Goal: Navigation & Orientation: Find specific page/section

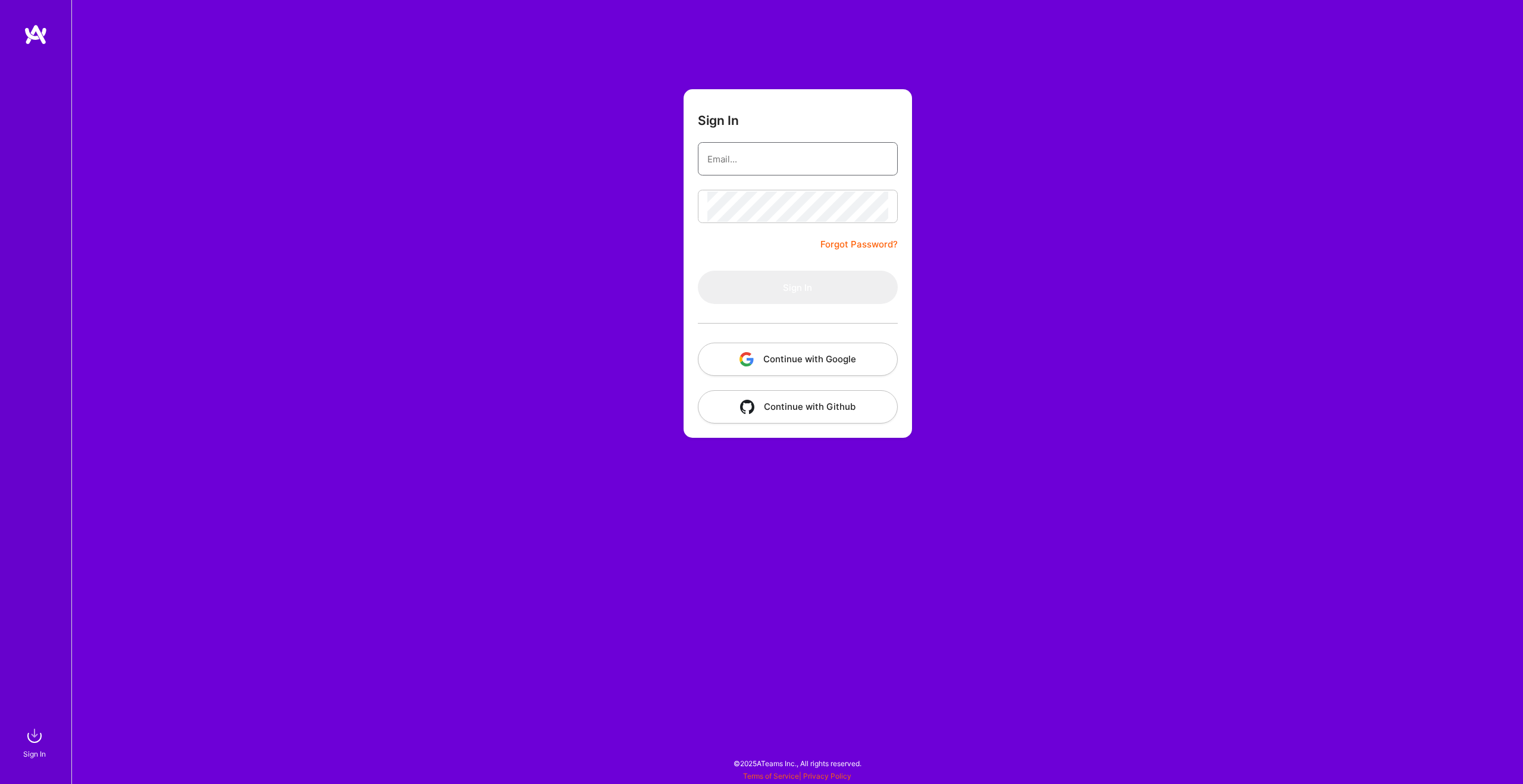
type input "BryanWalshPrograms@gmail.com"
click at [796, 278] on button "Sign In" at bounding box center [798, 288] width 200 height 33
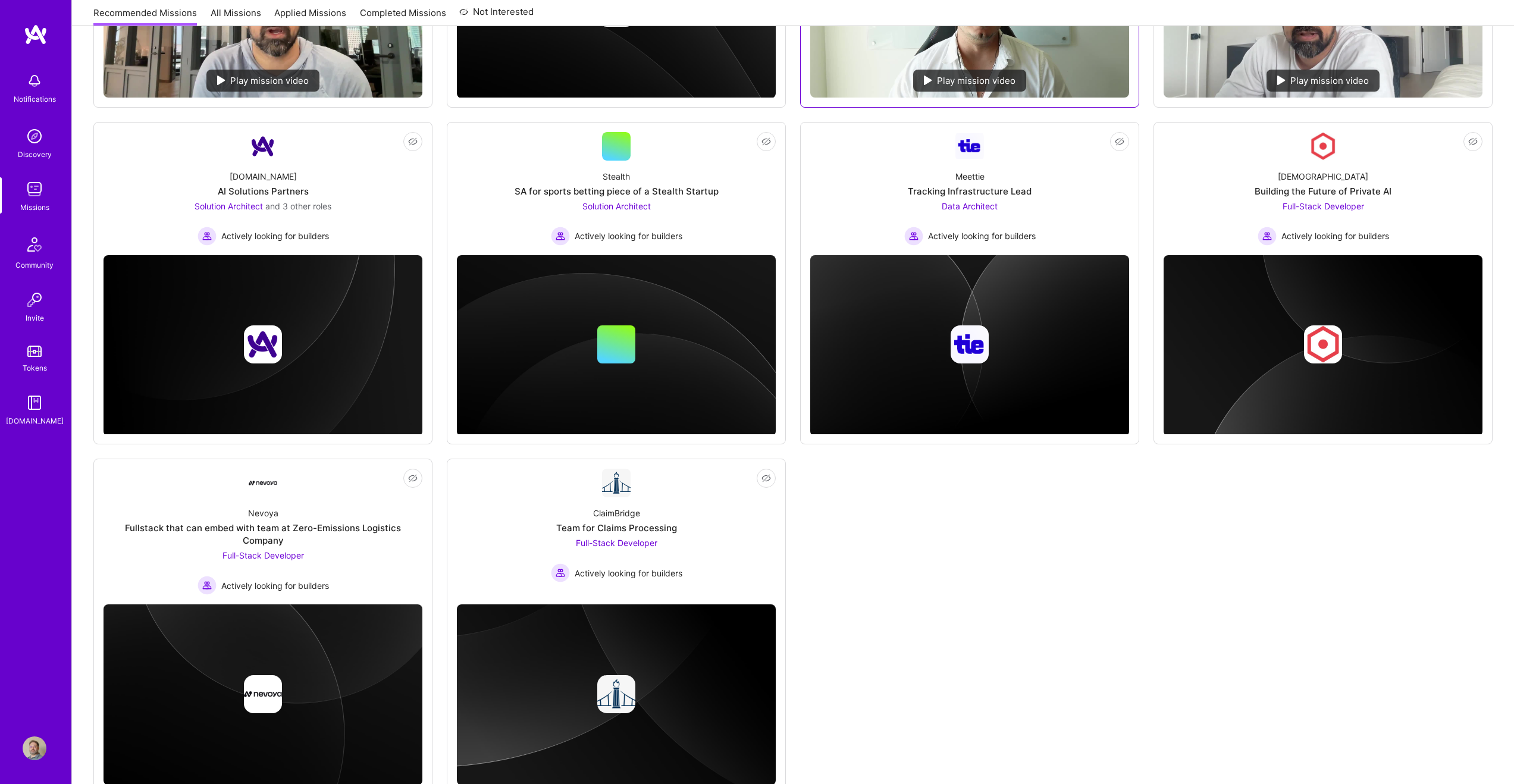
scroll to position [442, 0]
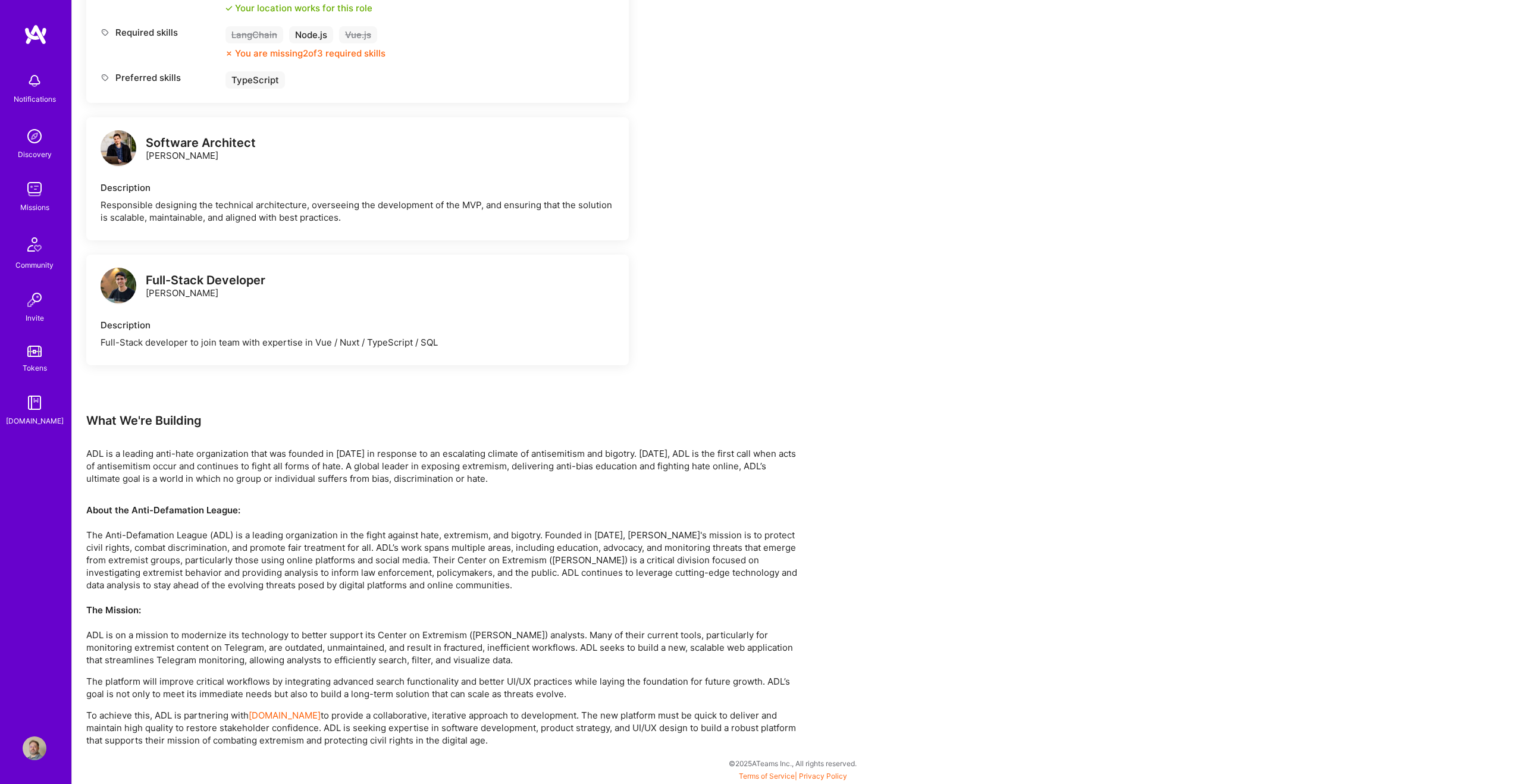
scroll to position [298, 0]
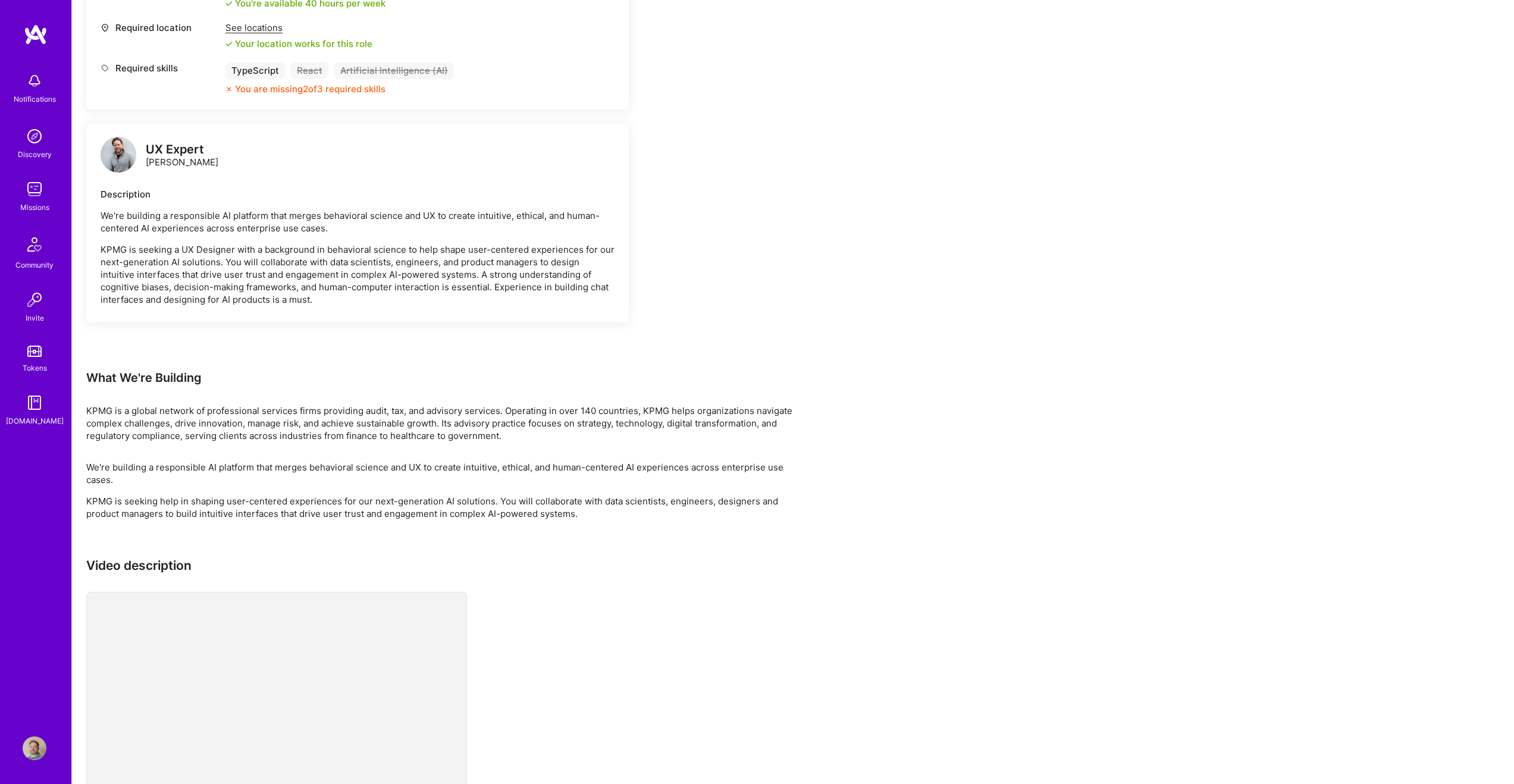
scroll to position [582, 0]
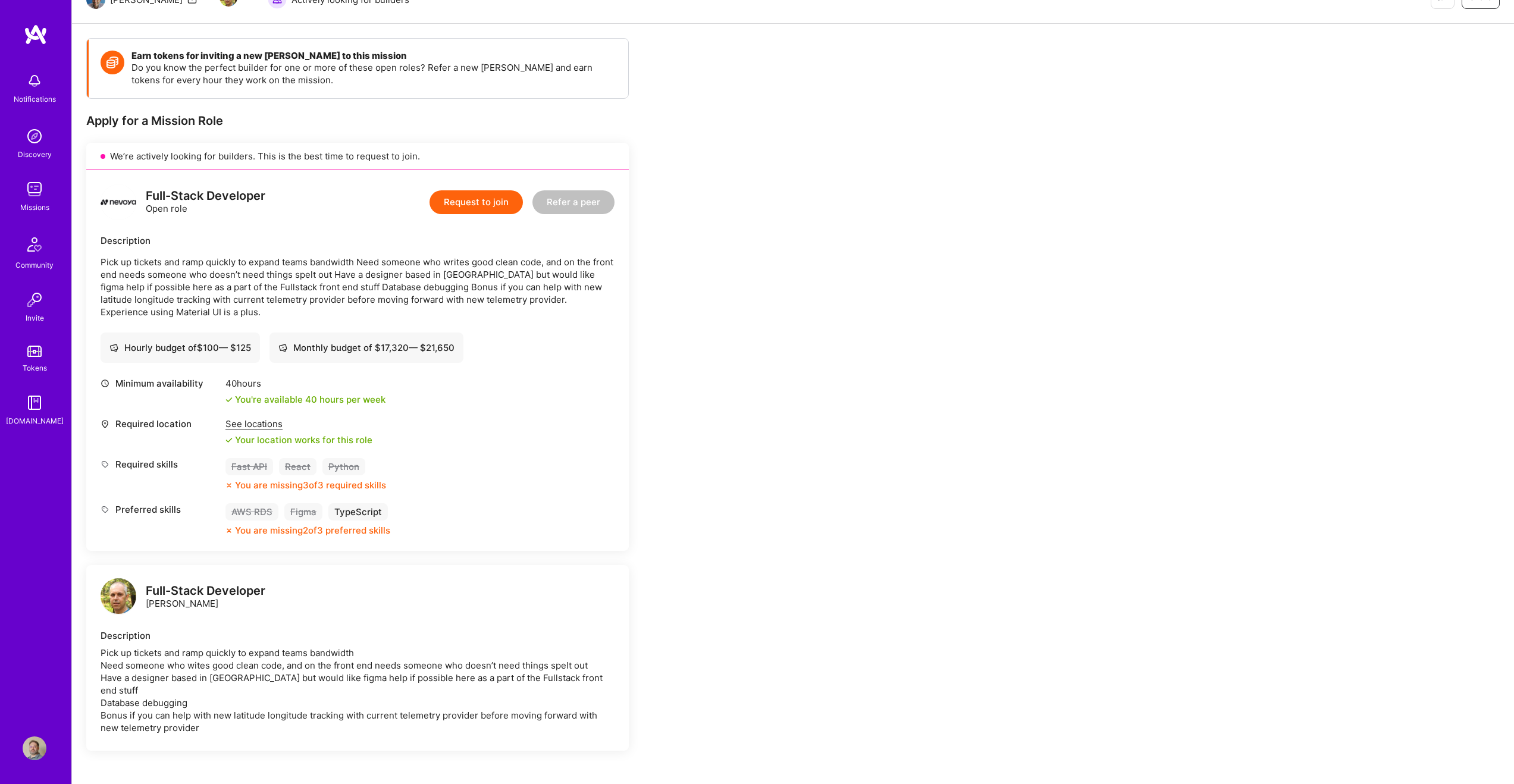
scroll to position [143, 0]
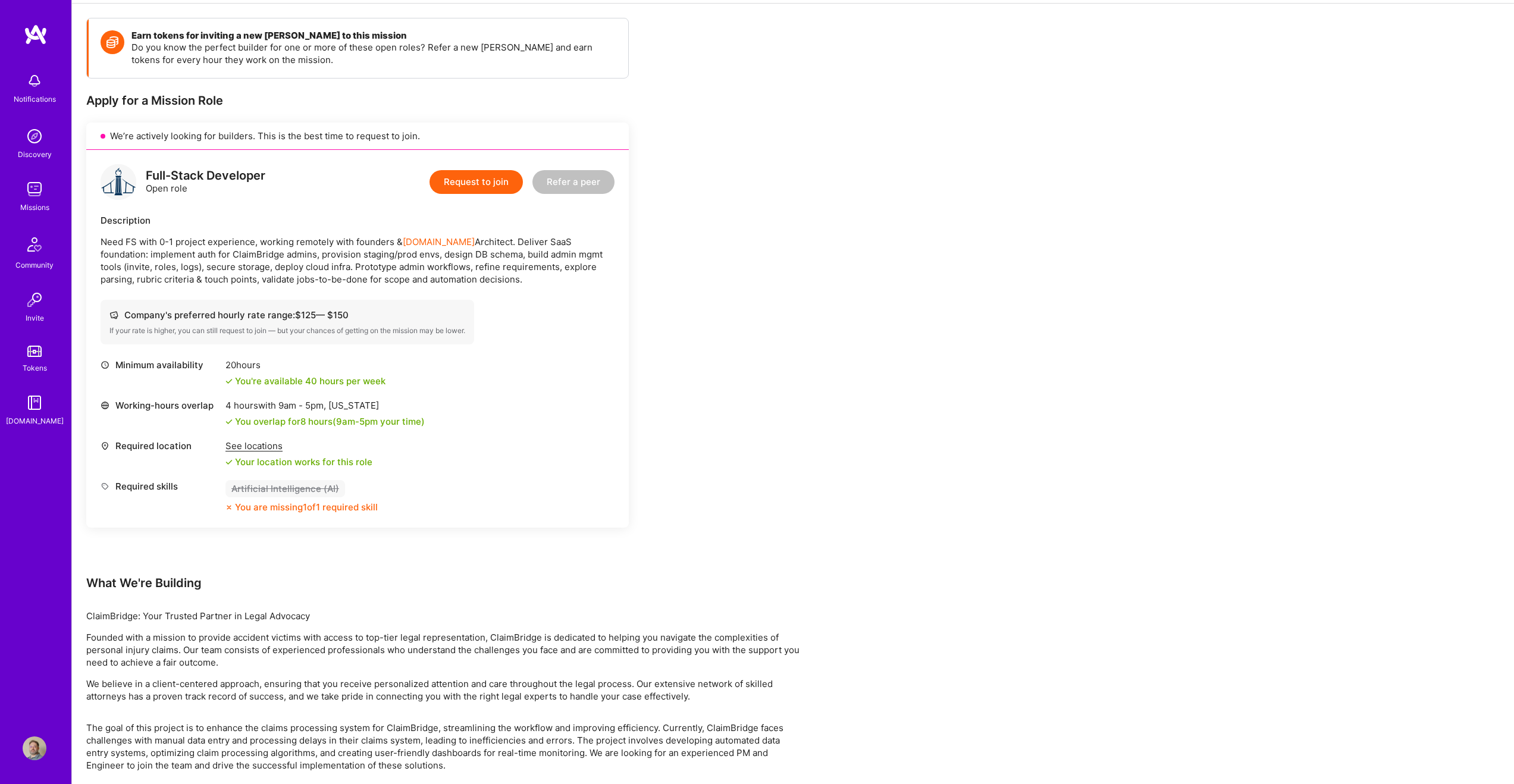
scroll to position [181, 0]
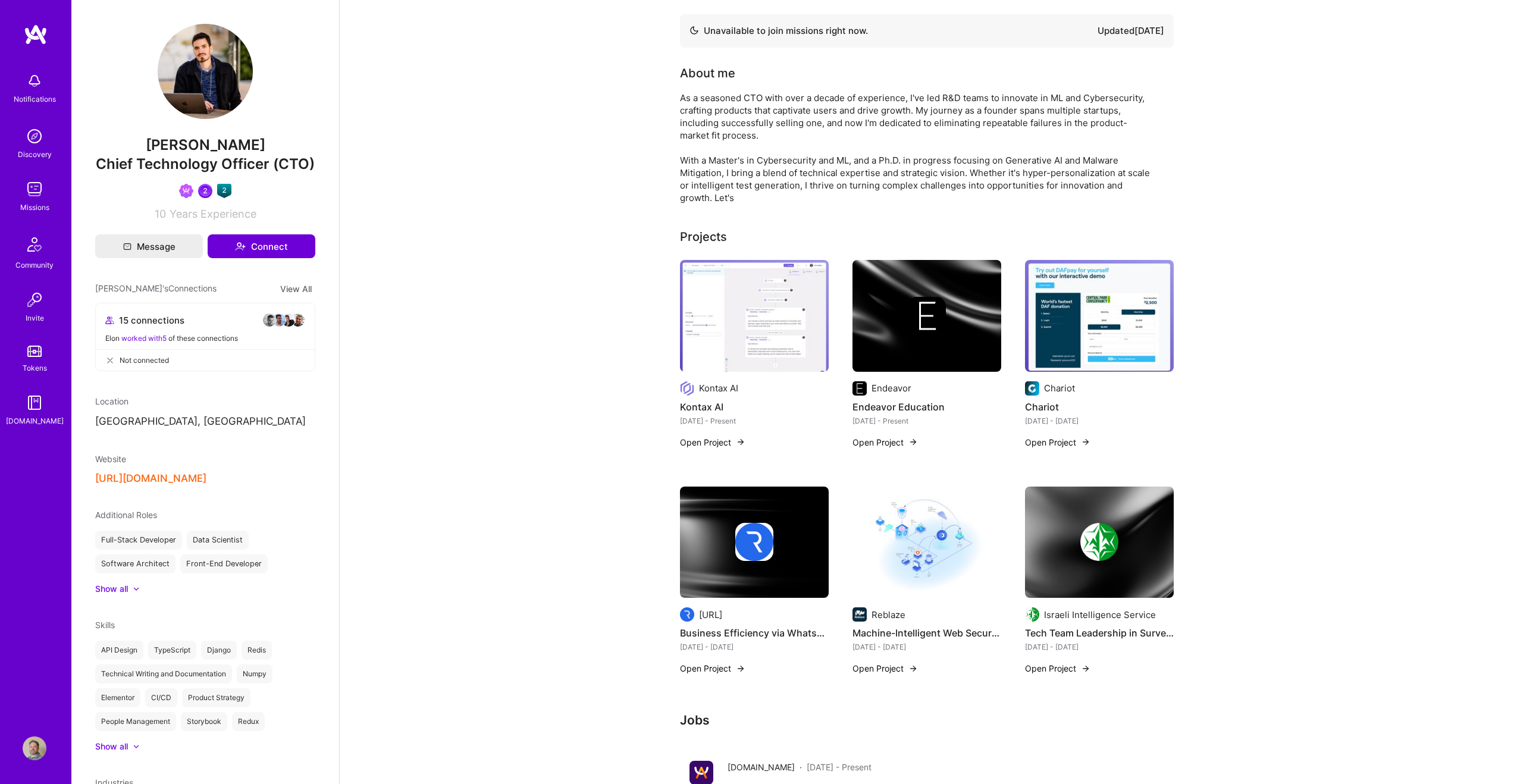
click at [734, 337] on img at bounding box center [754, 316] width 149 height 112
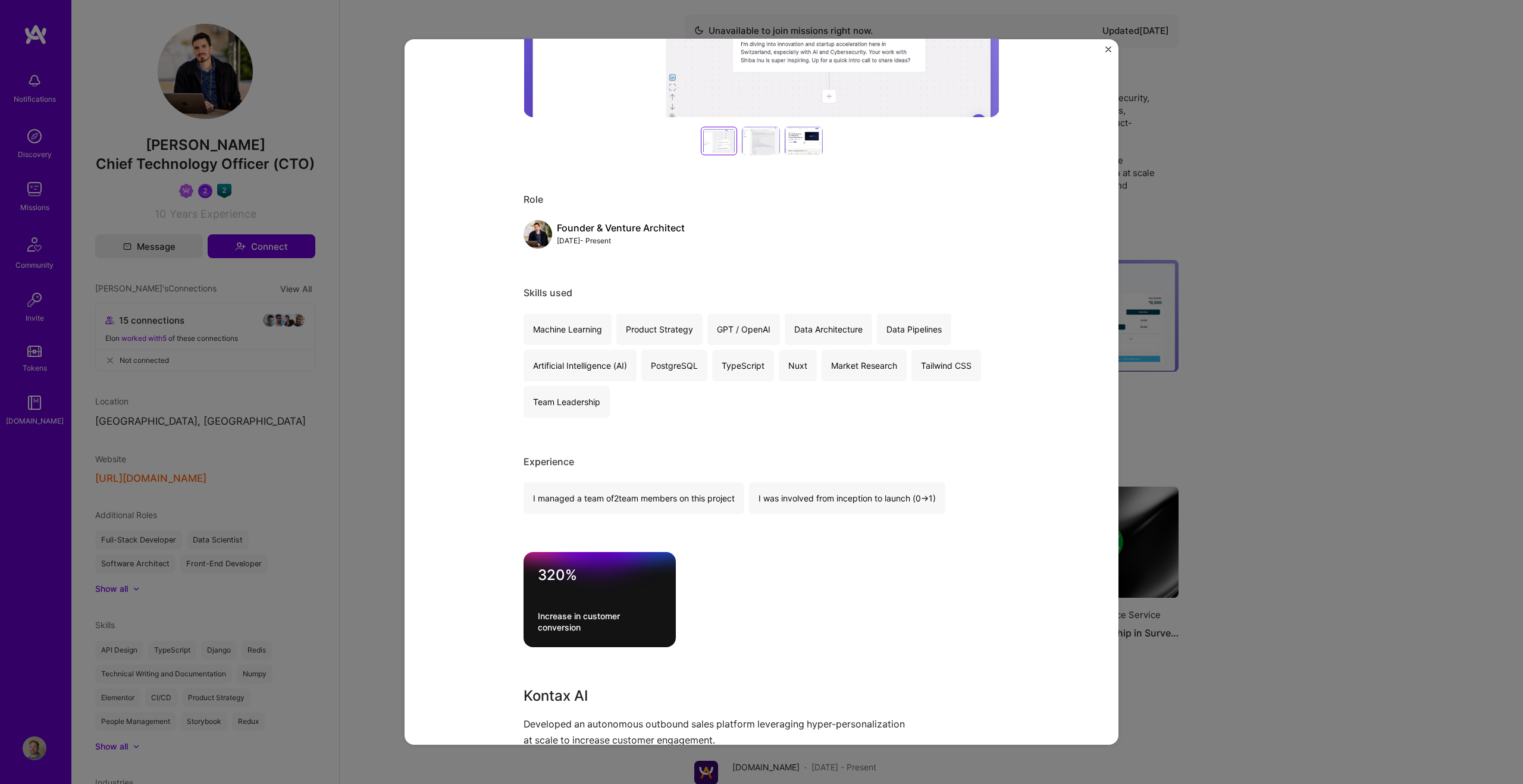
scroll to position [500, 0]
